Goal: Transaction & Acquisition: Purchase product/service

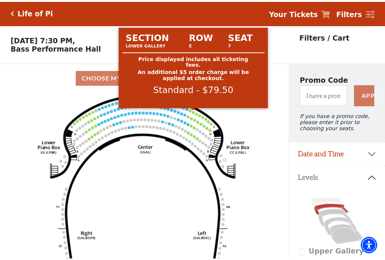
scroll to position [35, 0]
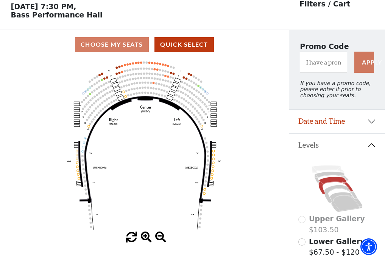
scroll to position [35, 0]
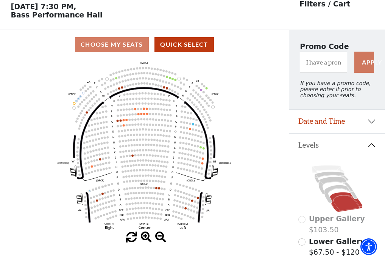
scroll to position [35, 0]
